Goal: Task Accomplishment & Management: Use online tool/utility

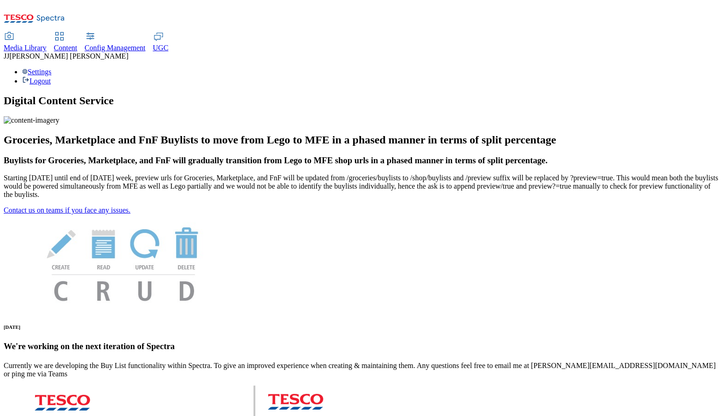
click at [77, 44] on div "Content" at bounding box center [66, 48] width 24 height 8
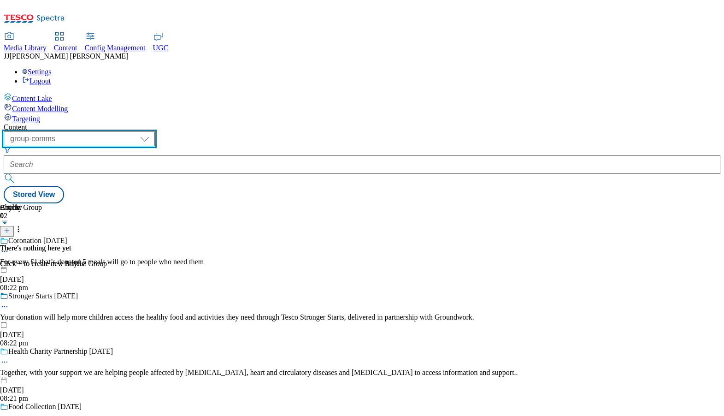
click at [155, 131] on select "dotcom-cz dotcom-hu dotcom-sk fnf-uk ghs-roi ghs-uk group-comms ighs-cz ighs-hu…" at bounding box center [79, 138] width 151 height 15
select select "ighs-cz"
click at [120, 131] on select "dotcom-cz dotcom-hu dotcom-sk fnf-uk ghs-roi ghs-uk group-comms ighs-cz ighs-hu…" at bounding box center [79, 138] width 151 height 15
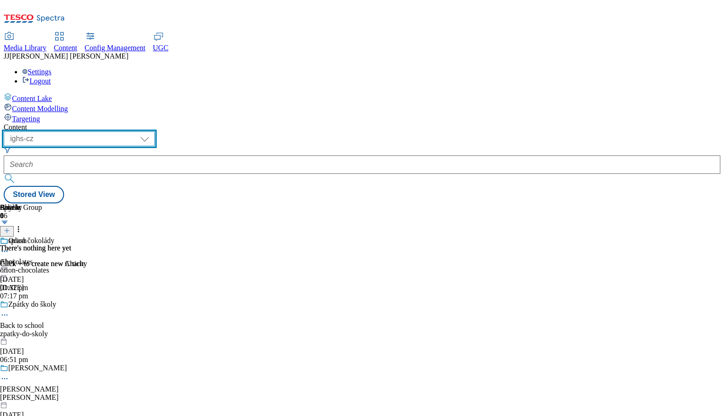
scroll to position [0, 94]
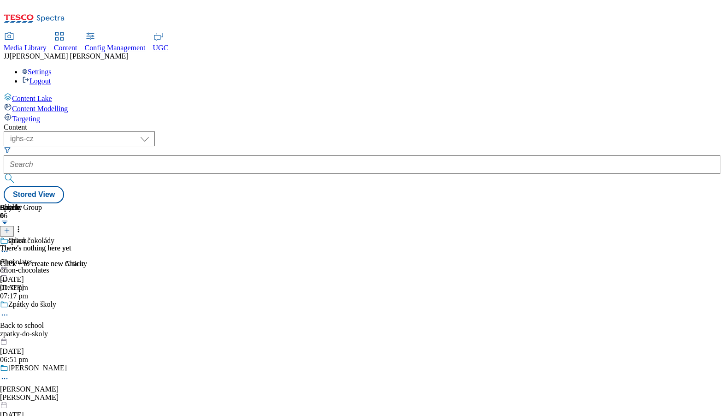
click at [9, 247] on icon at bounding box center [4, 251] width 9 height 9
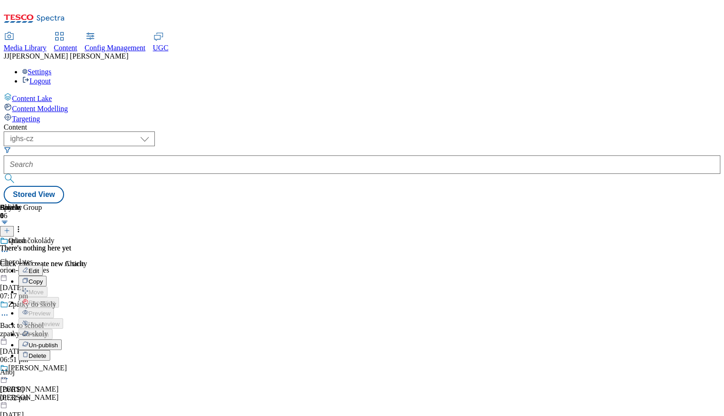
click at [39, 267] on span "Edit" at bounding box center [34, 270] width 11 height 7
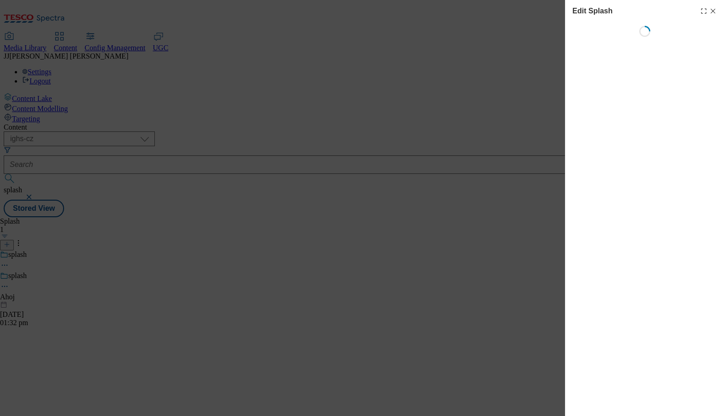
select select "Spring"
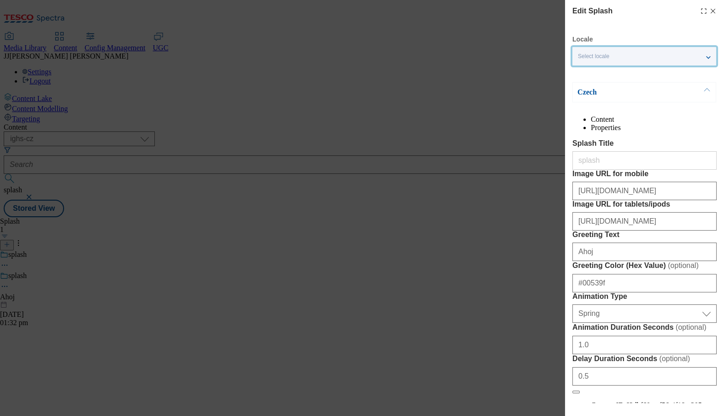
click at [614, 60] on div "Select locale" at bounding box center [645, 56] width 144 height 18
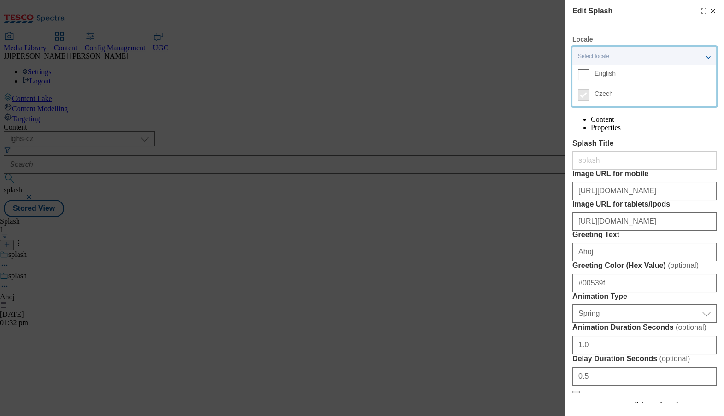
click at [444, 64] on div "Edit Splash Locale Select locale English Czech Czech Content Properties Splash …" at bounding box center [362, 208] width 724 height 416
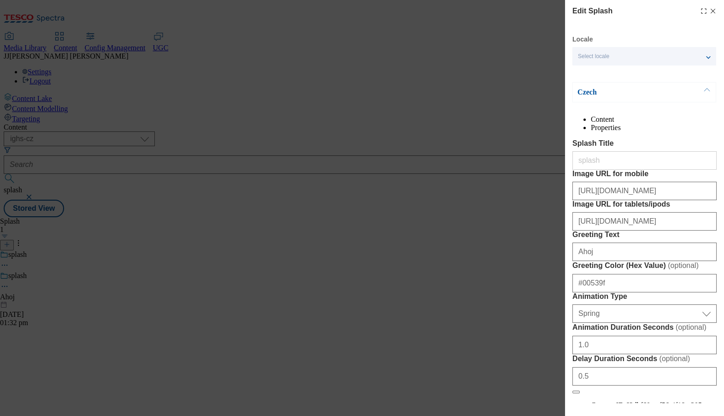
click at [626, 53] on div "Select locale" at bounding box center [645, 56] width 144 height 18
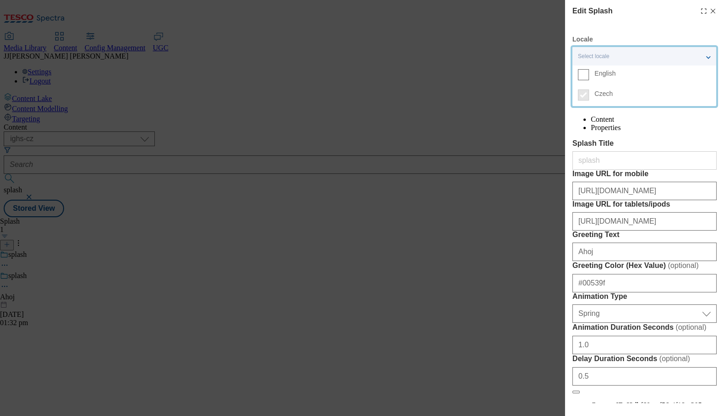
click at [708, 57] on div "Select locale" at bounding box center [645, 56] width 144 height 18
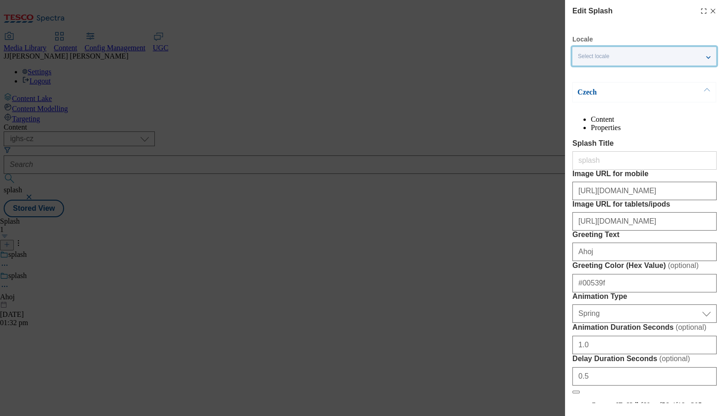
click at [712, 10] on line "Modal" at bounding box center [713, 11] width 4 height 4
select select "Spring"
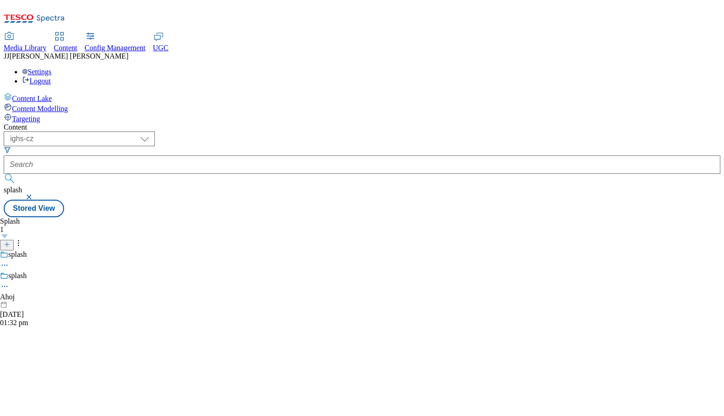
click at [35, 194] on button "button" at bounding box center [29, 197] width 9 height 6
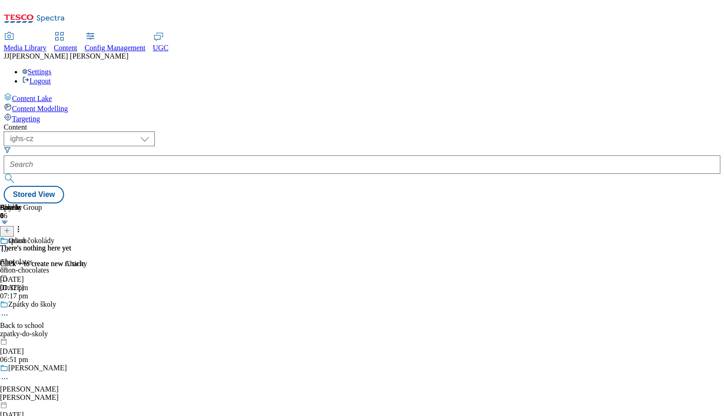
click at [227, 236] on div "Orion čokolády Chocolates orion-chocolates 21 Aug 2025 07:17 pm" at bounding box center [113, 268] width 227 height 64
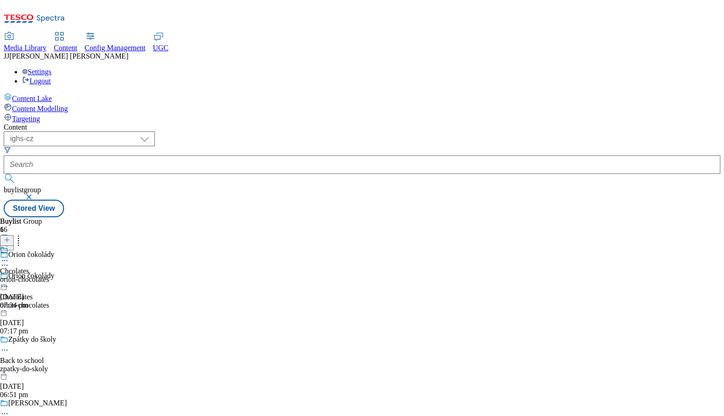
click at [35, 194] on button "button" at bounding box center [29, 197] width 9 height 6
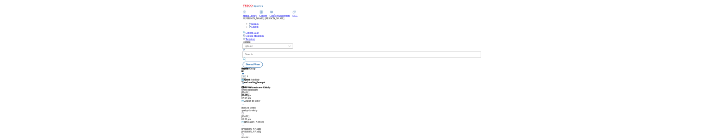
scroll to position [0, 94]
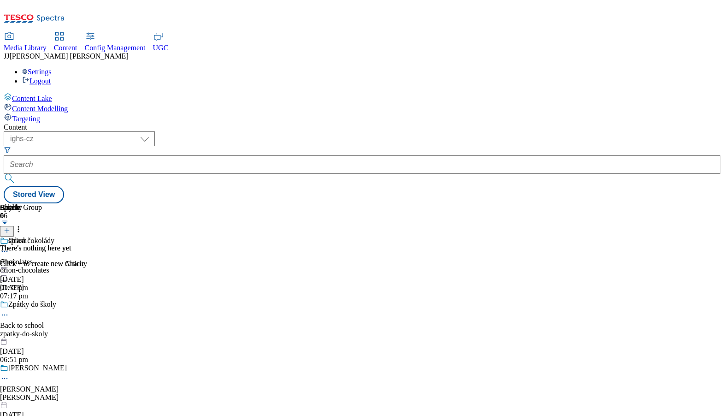
click at [28, 236] on div "splash" at bounding box center [14, 246] width 28 height 21
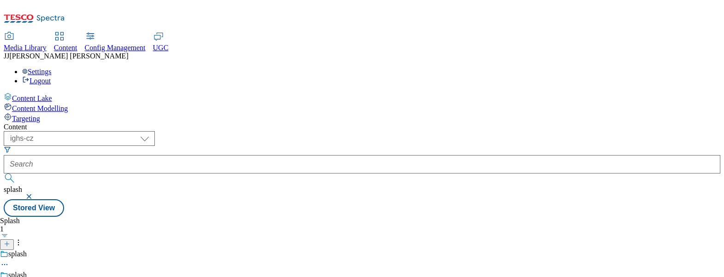
click at [27, 272] on div "splash" at bounding box center [17, 276] width 18 height 8
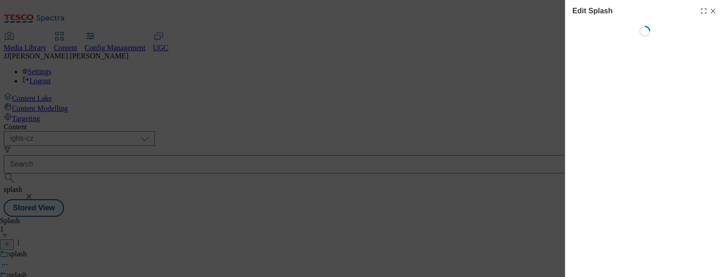
select select "Spring"
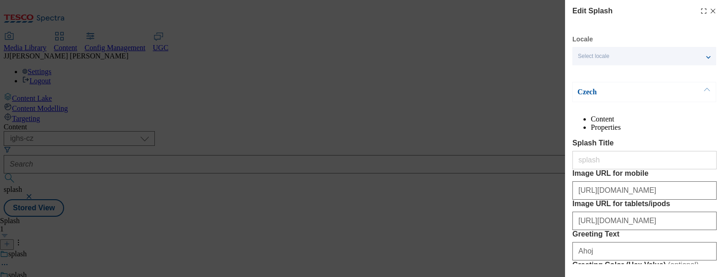
click at [617, 59] on div "Select locale" at bounding box center [645, 56] width 144 height 18
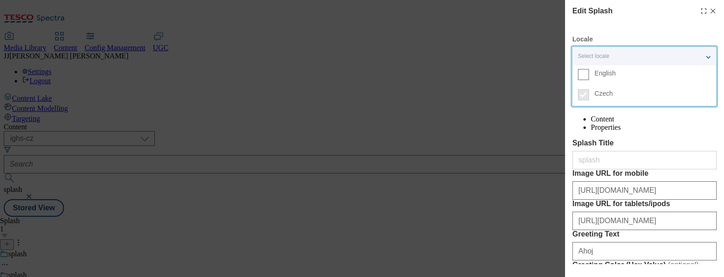
click at [589, 148] on label "Splash Title" at bounding box center [645, 143] width 144 height 8
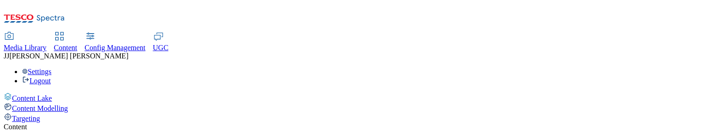
select select "ighs-cz"
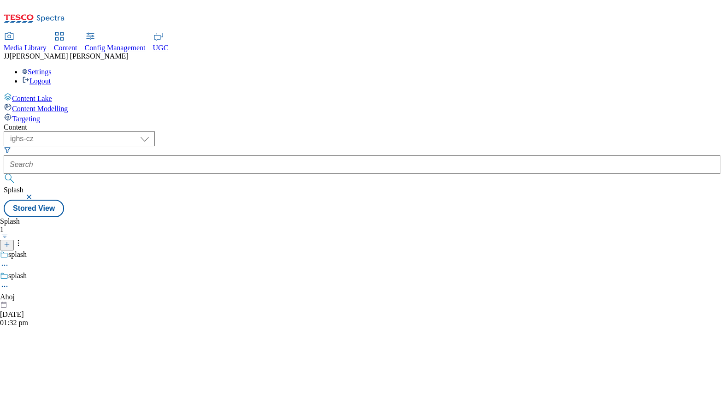
click at [714, 138] on div "Content ( optional ) dotcom-cz dotcom-hu dotcom-sk fnf-uk ghs-roi ghs-uk group-…" at bounding box center [362, 170] width 717 height 94
